Goal: Task Accomplishment & Management: Use online tool/utility

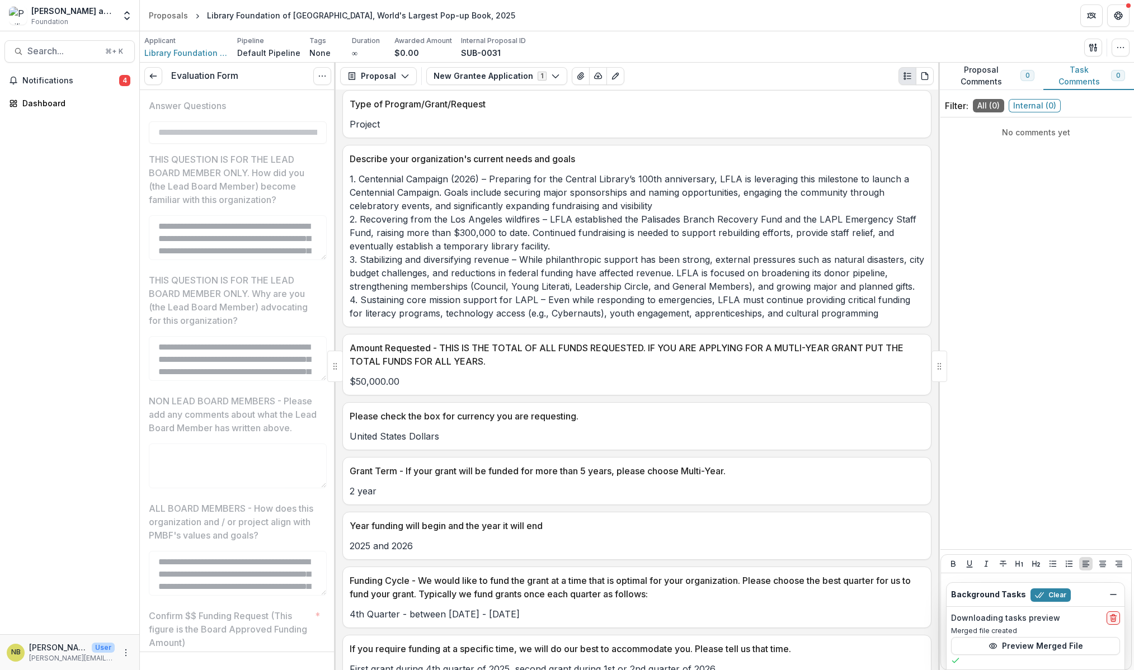
scroll to position [3100, 0]
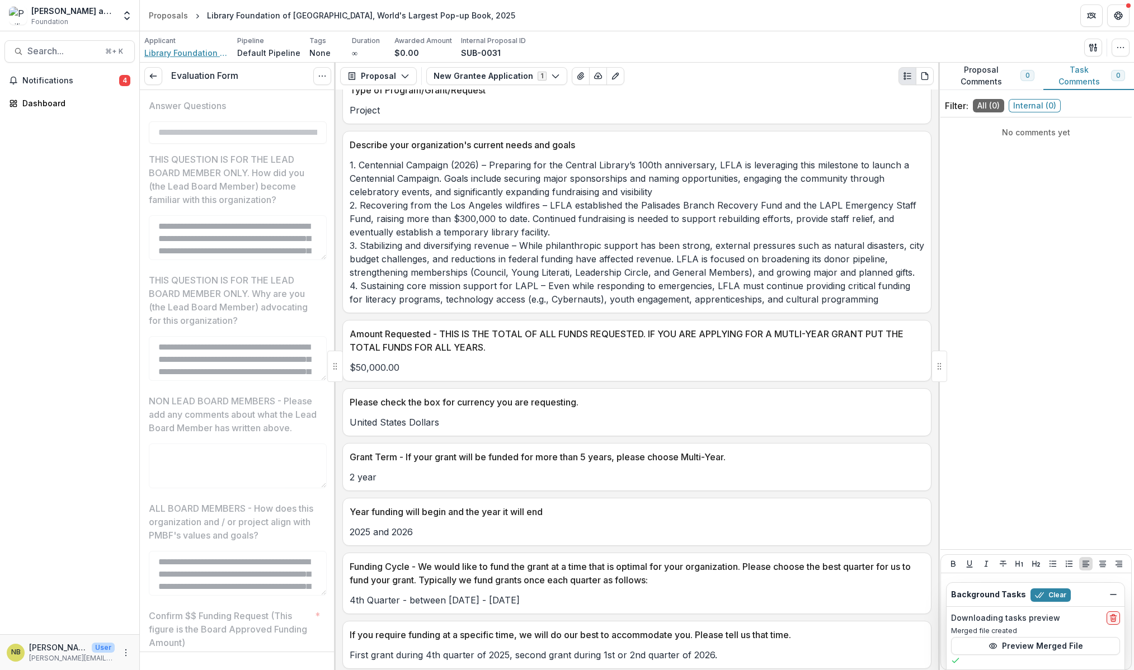
click at [181, 50] on span "Library Foundation Of Los Angeles" at bounding box center [186, 53] width 84 height 12
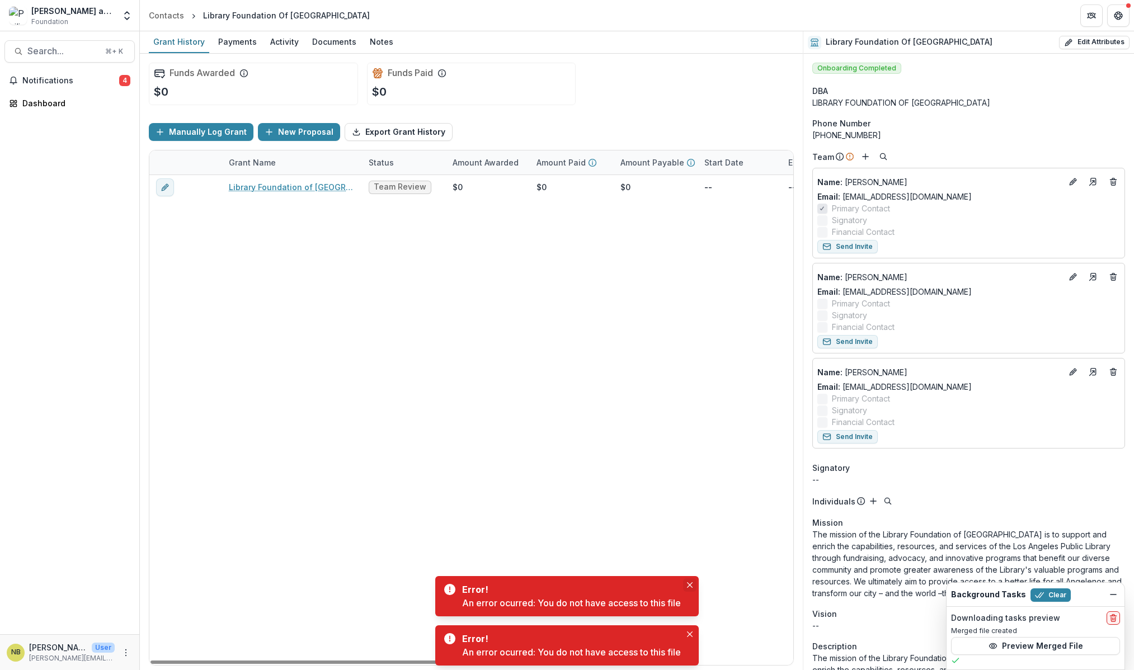
click at [691, 588] on button "Close" at bounding box center [689, 585] width 13 height 13
